Goal: Information Seeking & Learning: Learn about a topic

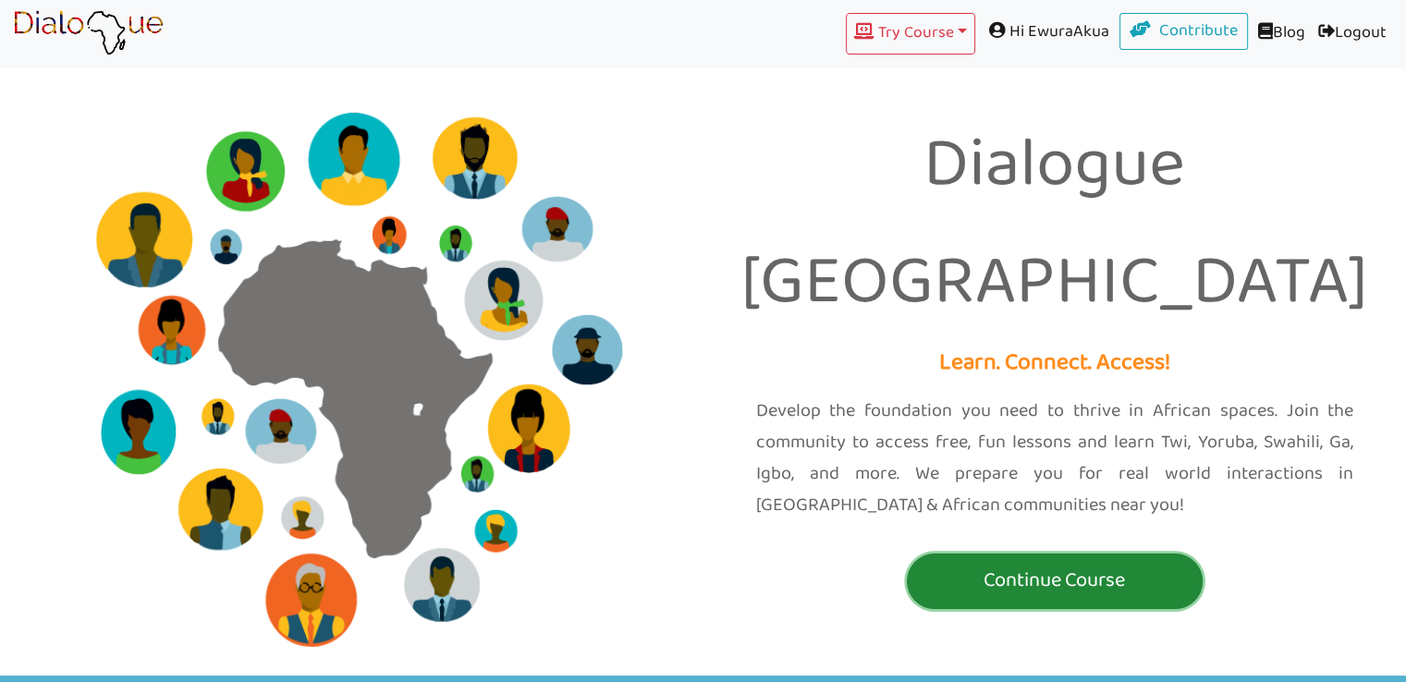
click at [993, 564] on p "Continue Course" at bounding box center [1054, 581] width 286 height 34
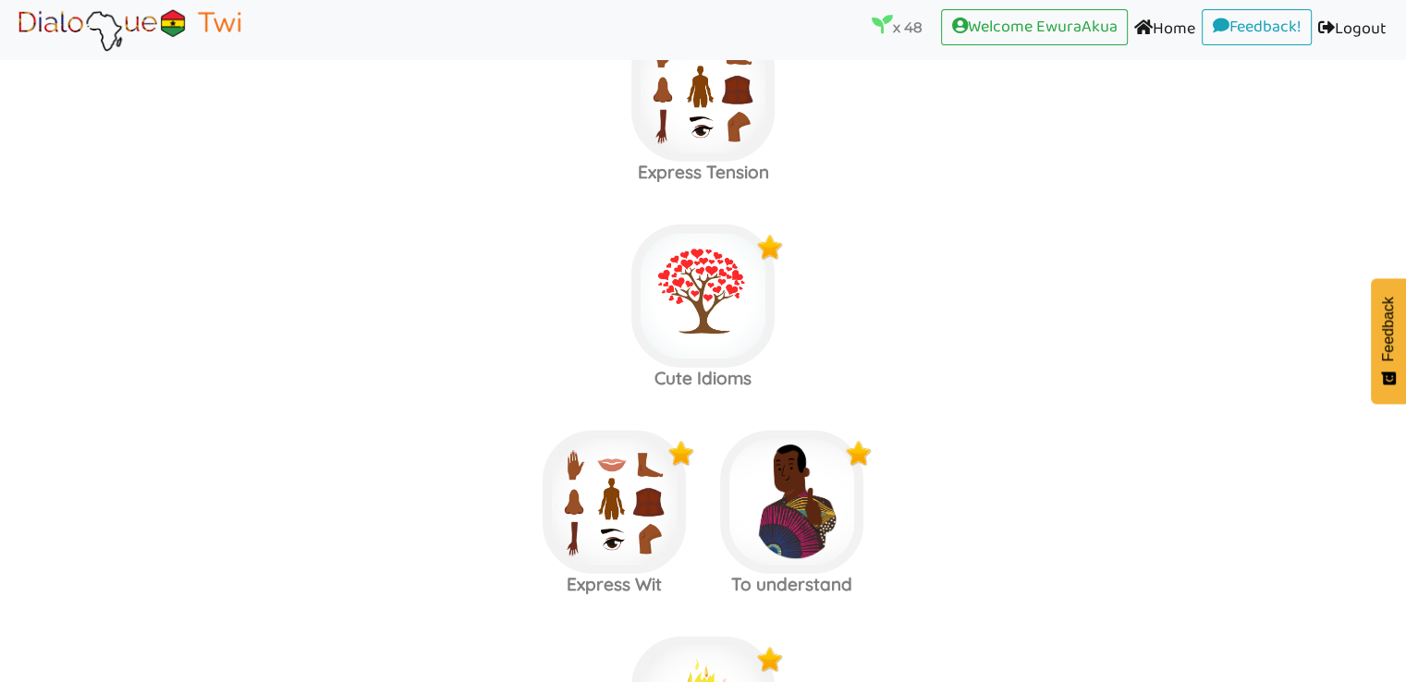
scroll to position [4761, 0]
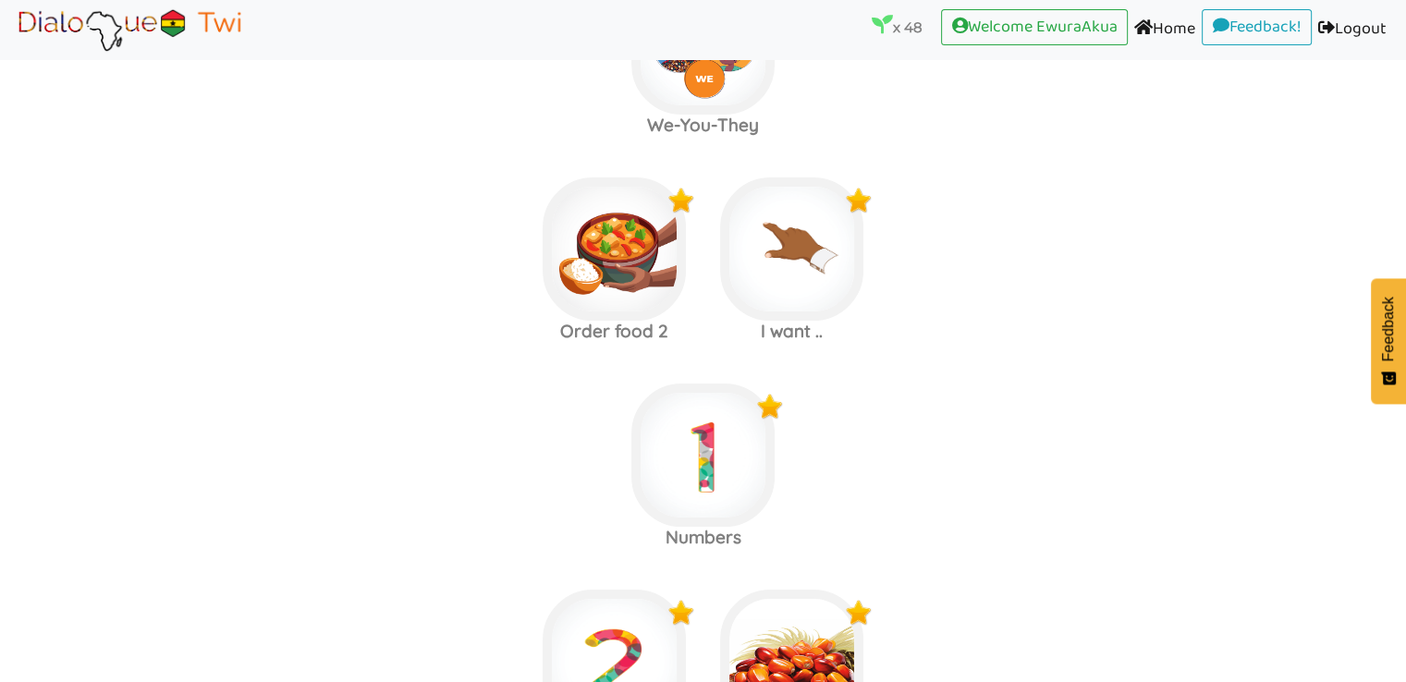
scroll to position [6986, 0]
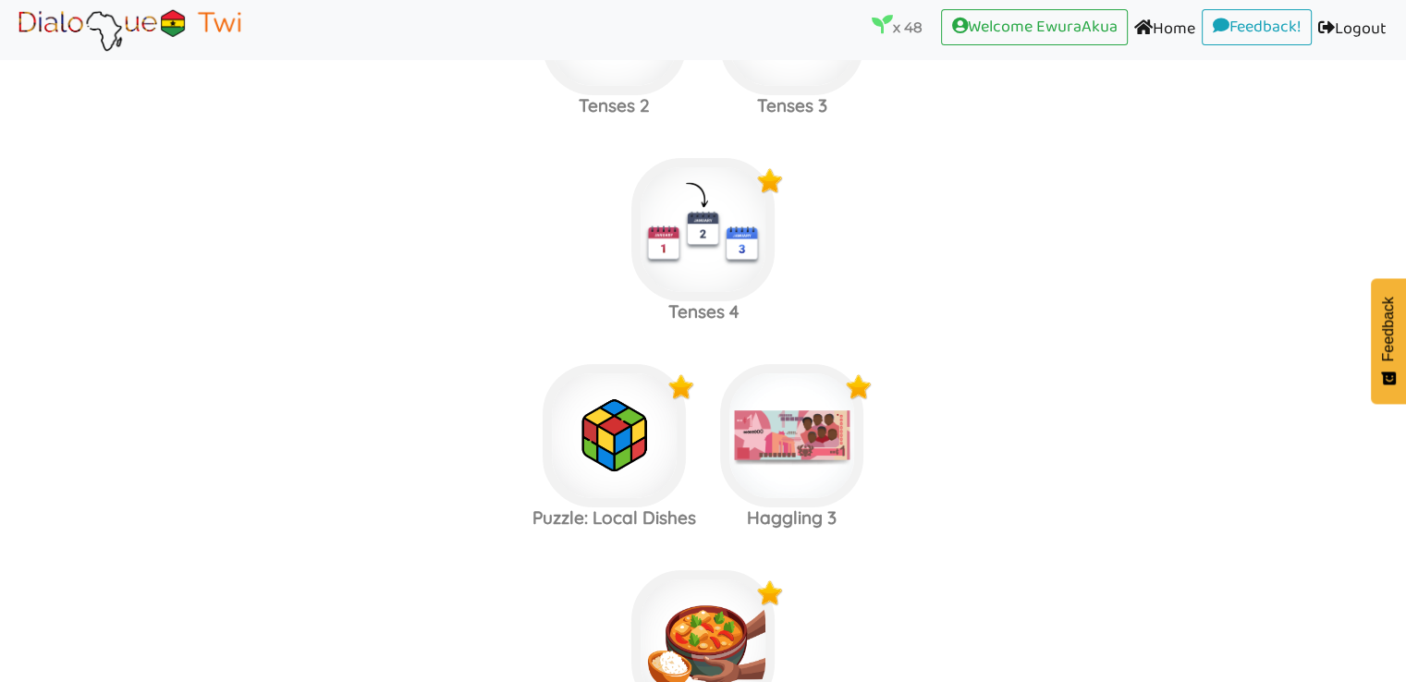
scroll to position [6146, 0]
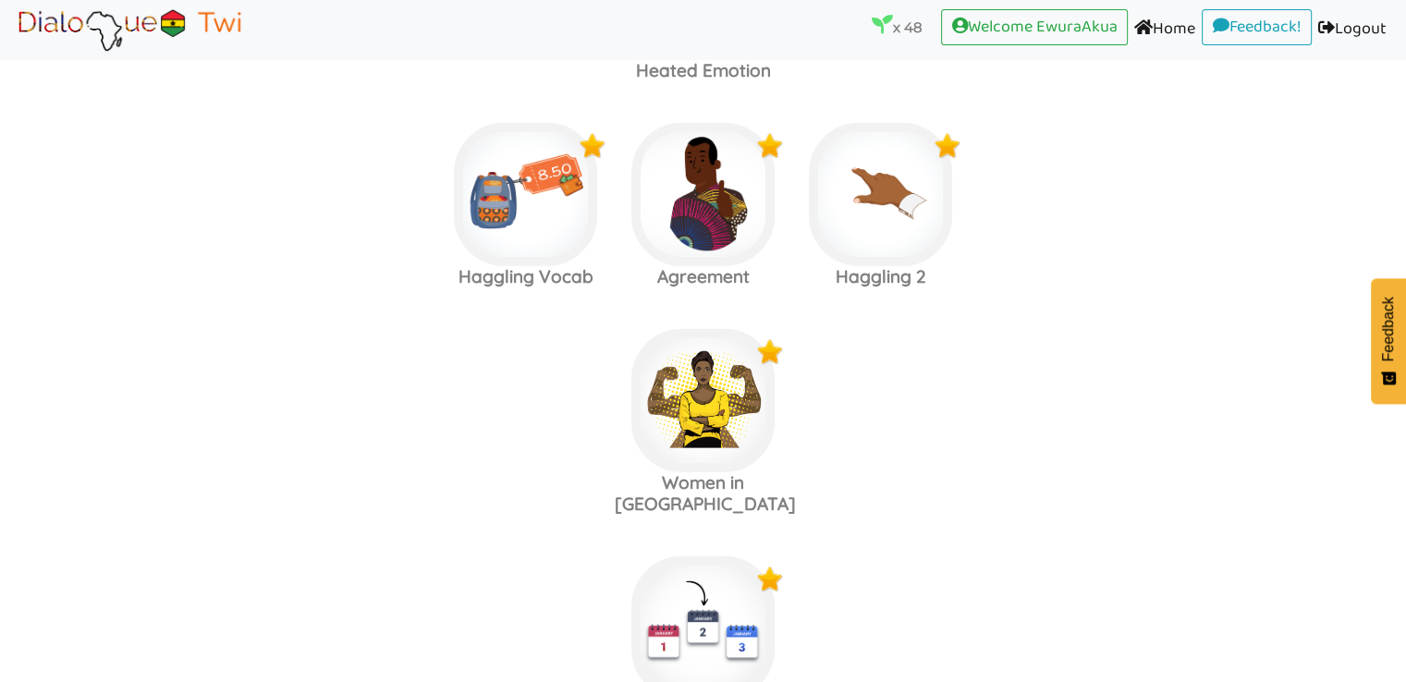
scroll to position [5327, 0]
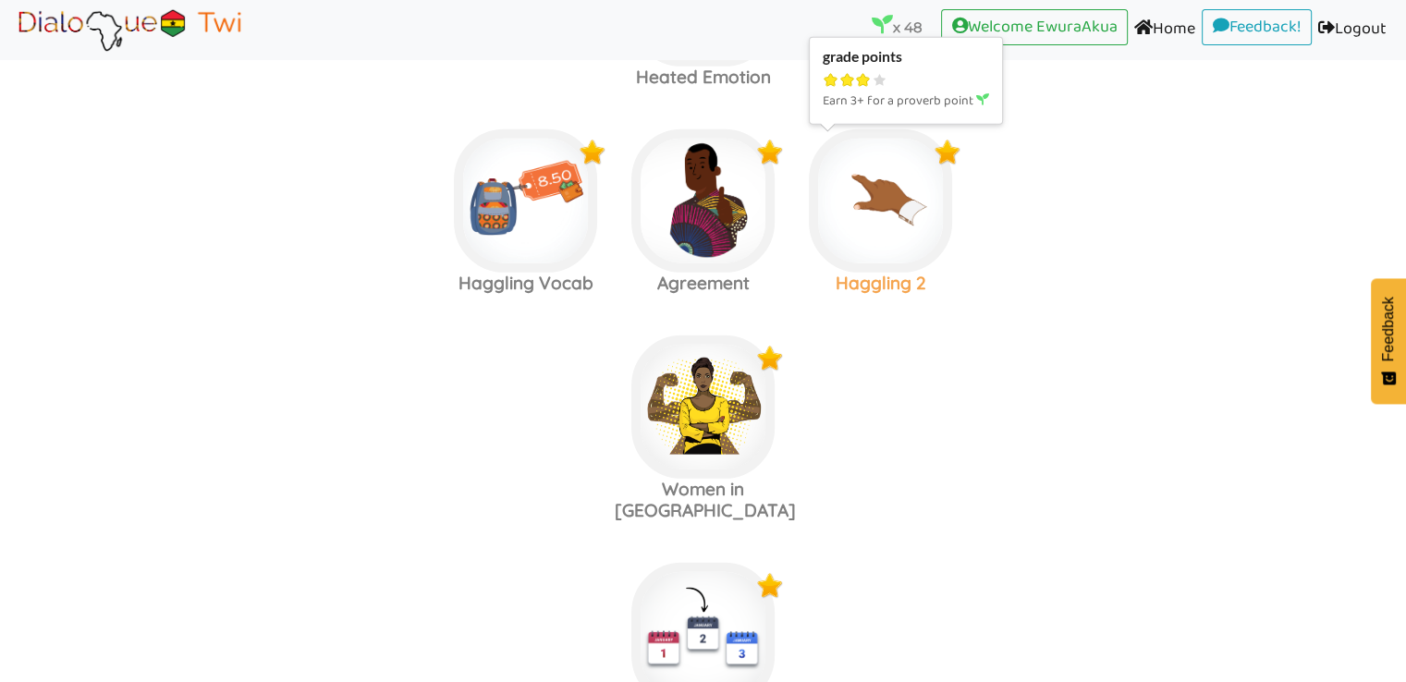
click at [865, 201] on img at bounding box center [880, 200] width 143 height 143
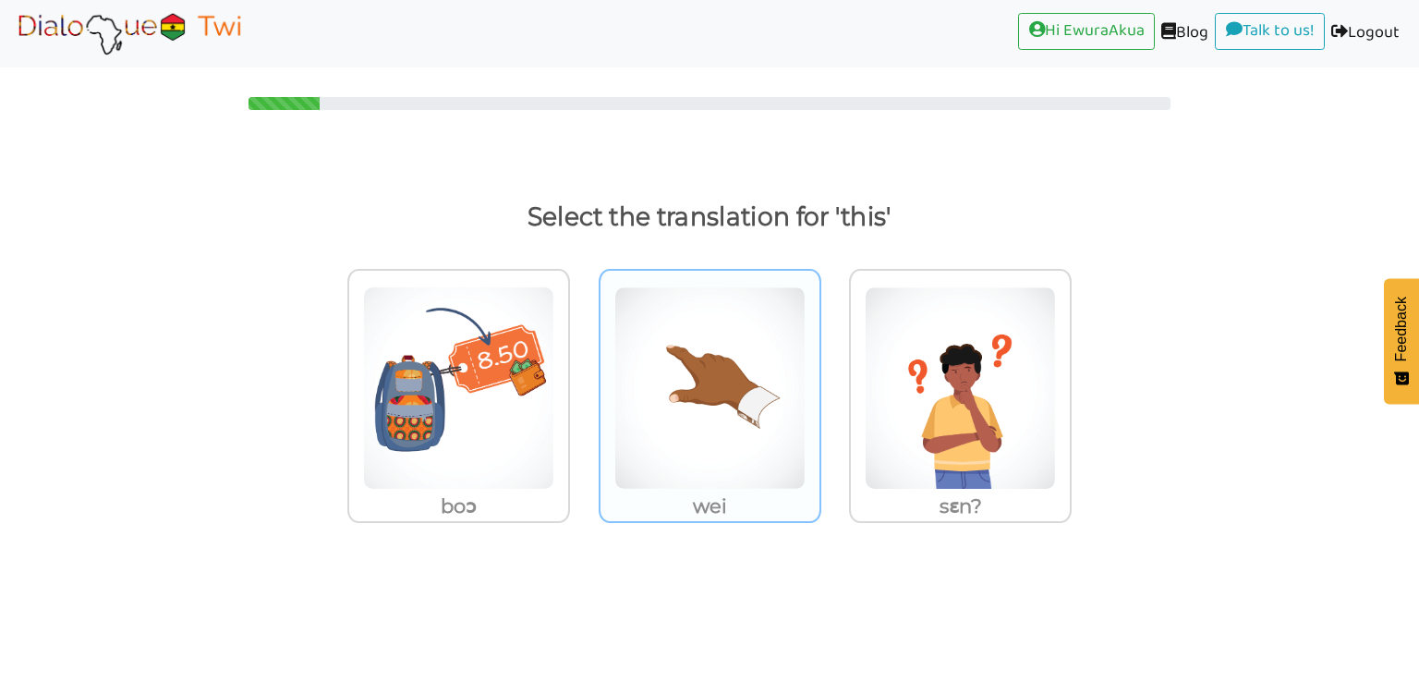
click at [773, 350] on img at bounding box center [710, 387] width 191 height 203
click at [820, 370] on input "wei" at bounding box center [827, 377] width 14 height 14
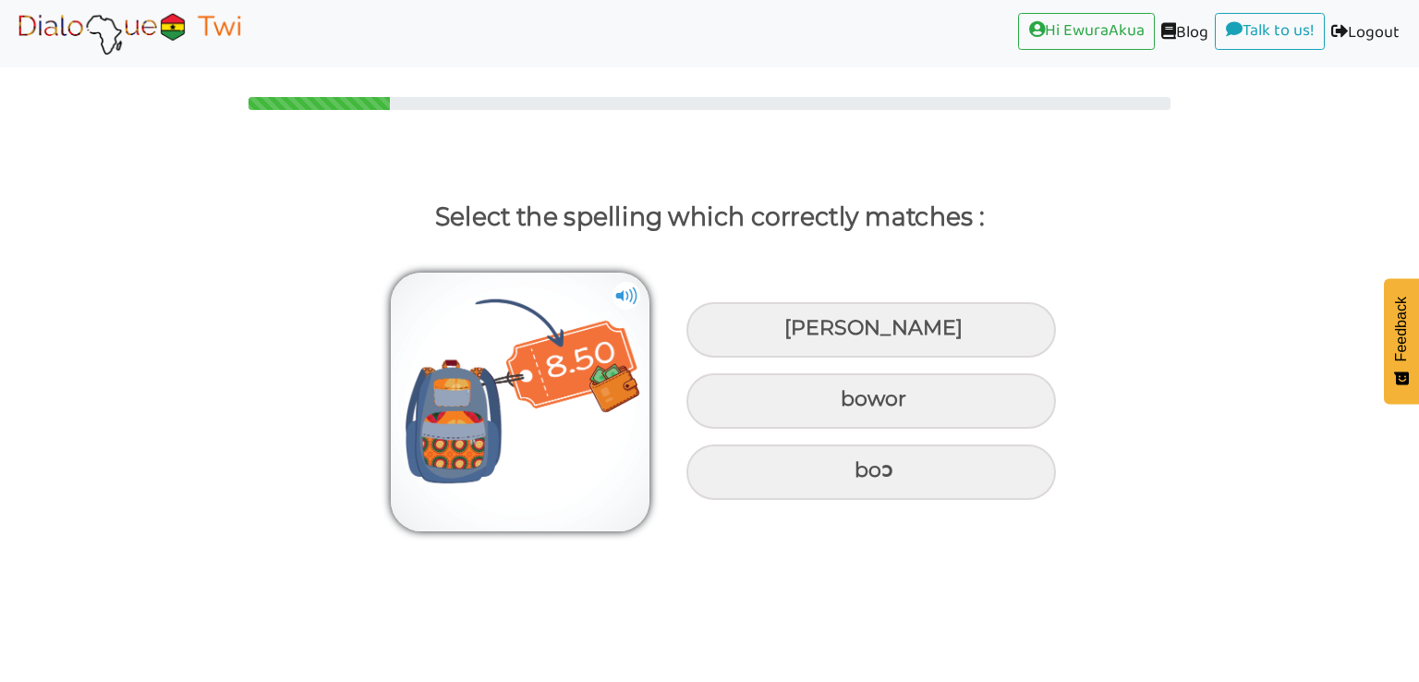
click at [673, 258] on div "[PERSON_NAME] bowor boɔ" at bounding box center [709, 393] width 1419 height 289
